Goal: Task Accomplishment & Management: Manage account settings

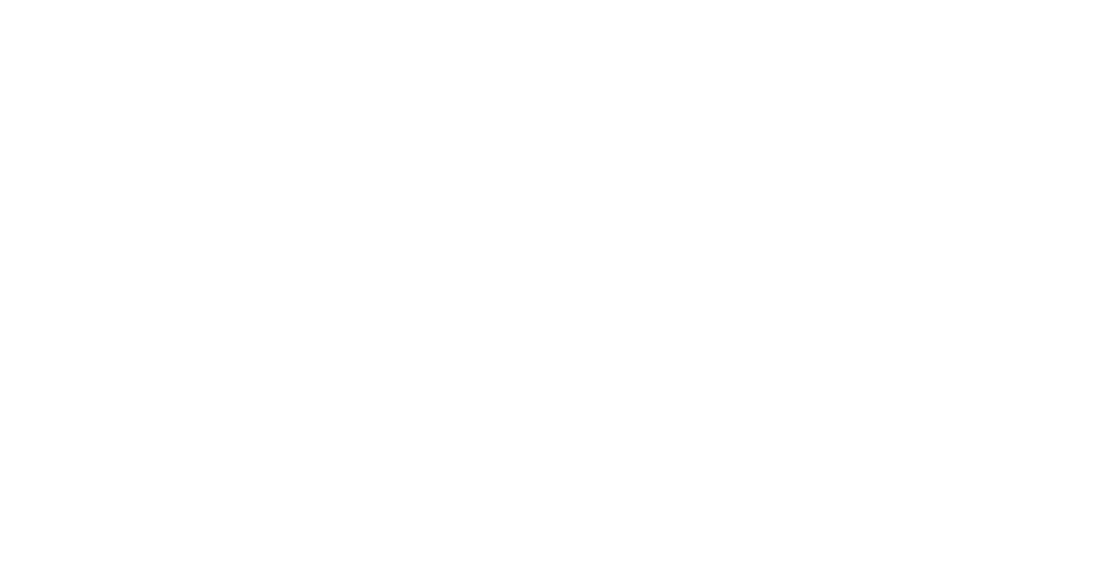
type input "**********"
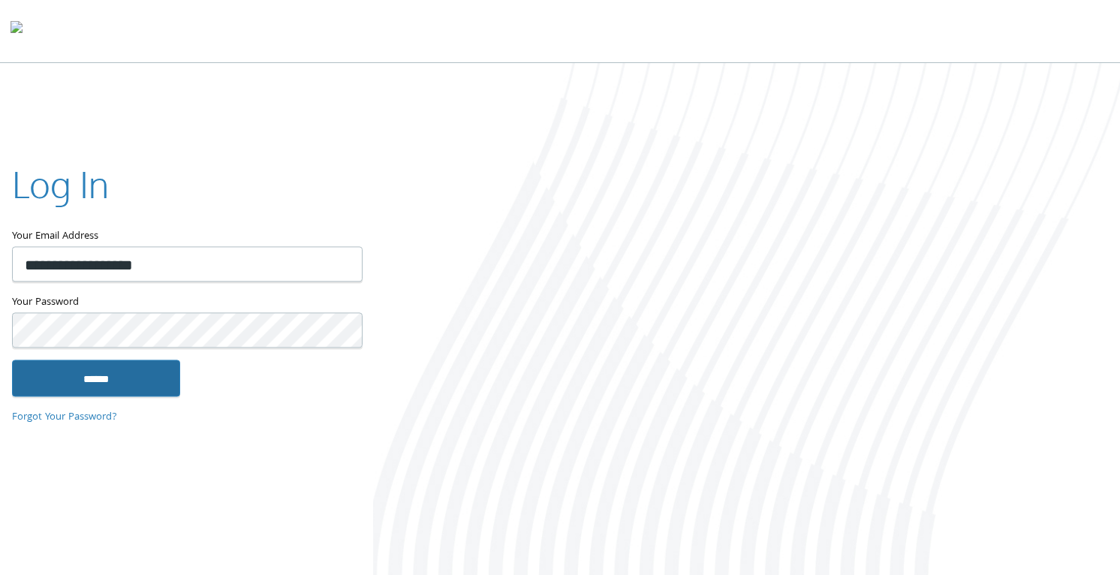
click at [134, 379] on input "******" at bounding box center [96, 378] width 168 height 36
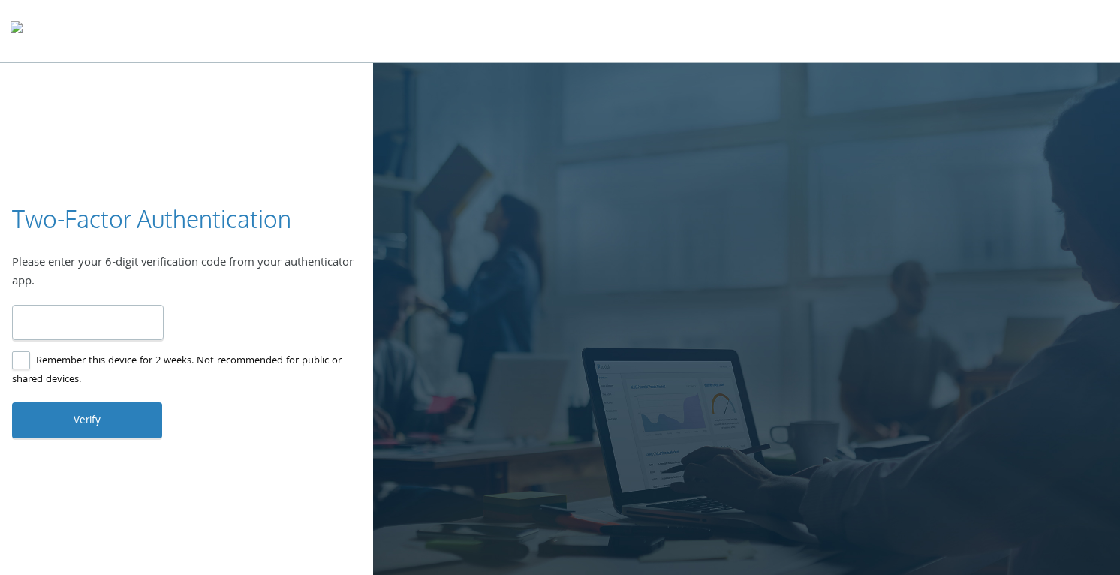
type input "*"
type input "******"
